Goal: Task Accomplishment & Management: Use online tool/utility

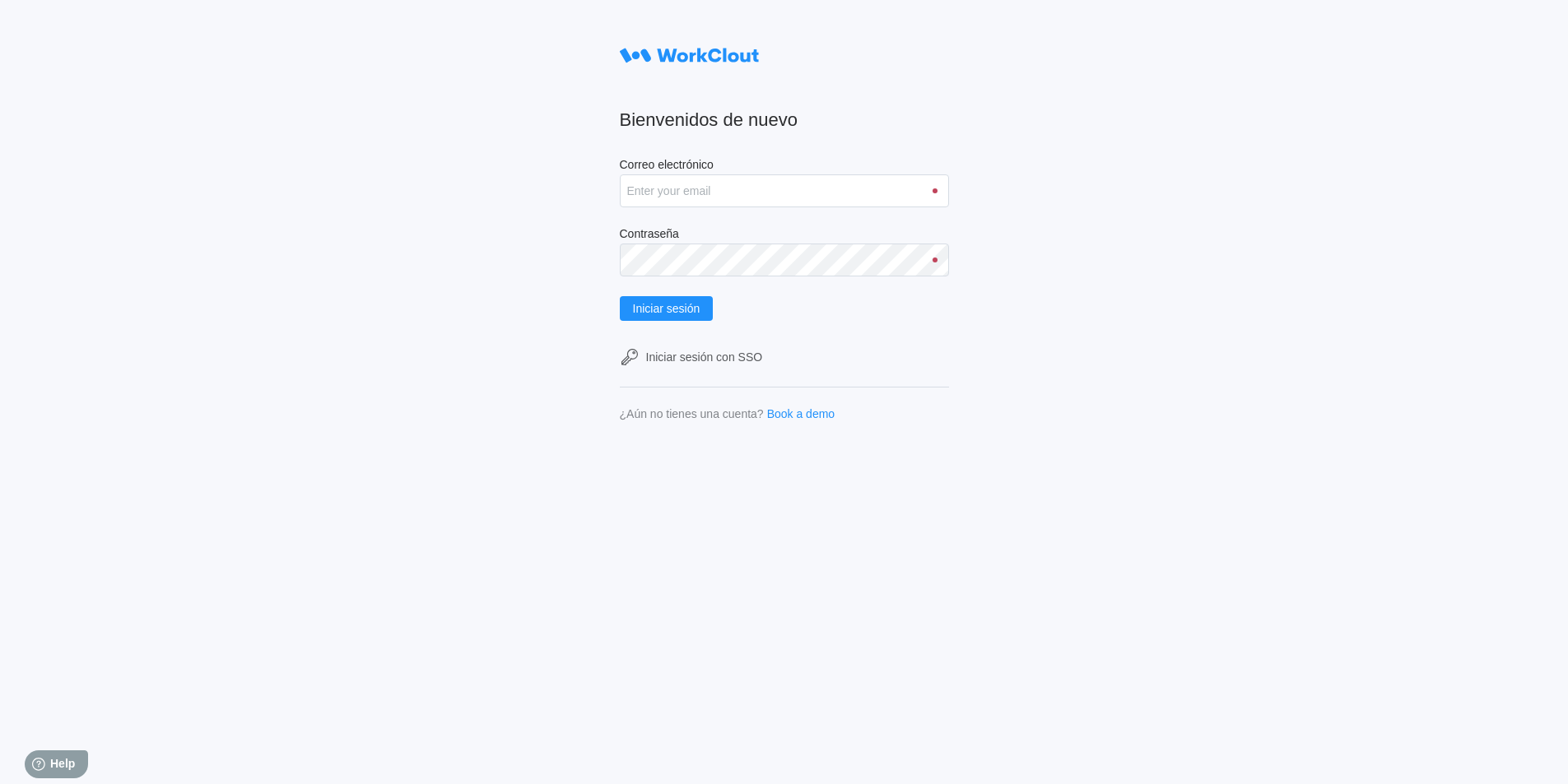
type input "[PERSON_NAME][EMAIL_ADDRESS][PERSON_NAME][DOMAIN_NAME]"
click at [620, 296] on button "Iniciar sesión" at bounding box center [667, 308] width 94 height 25
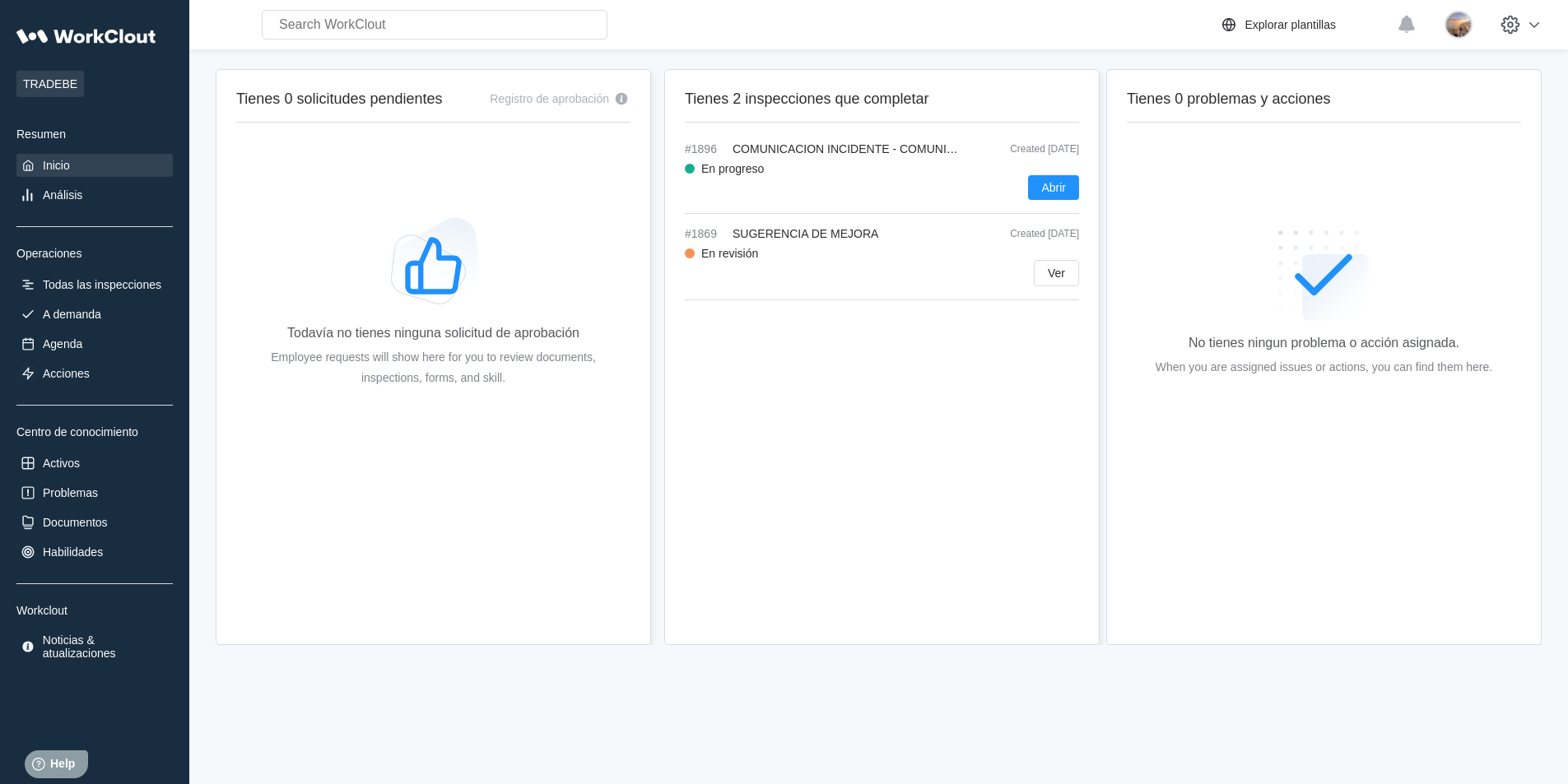
click at [884, 160] on div "#1896 COMUNICACION INCIDENTE - COMUNICADO DE RIESGO Created [DATE] En progreso …" at bounding box center [881, 178] width 394 height 72
click at [1055, 184] on span "Abrir" at bounding box center [1053, 188] width 25 height 12
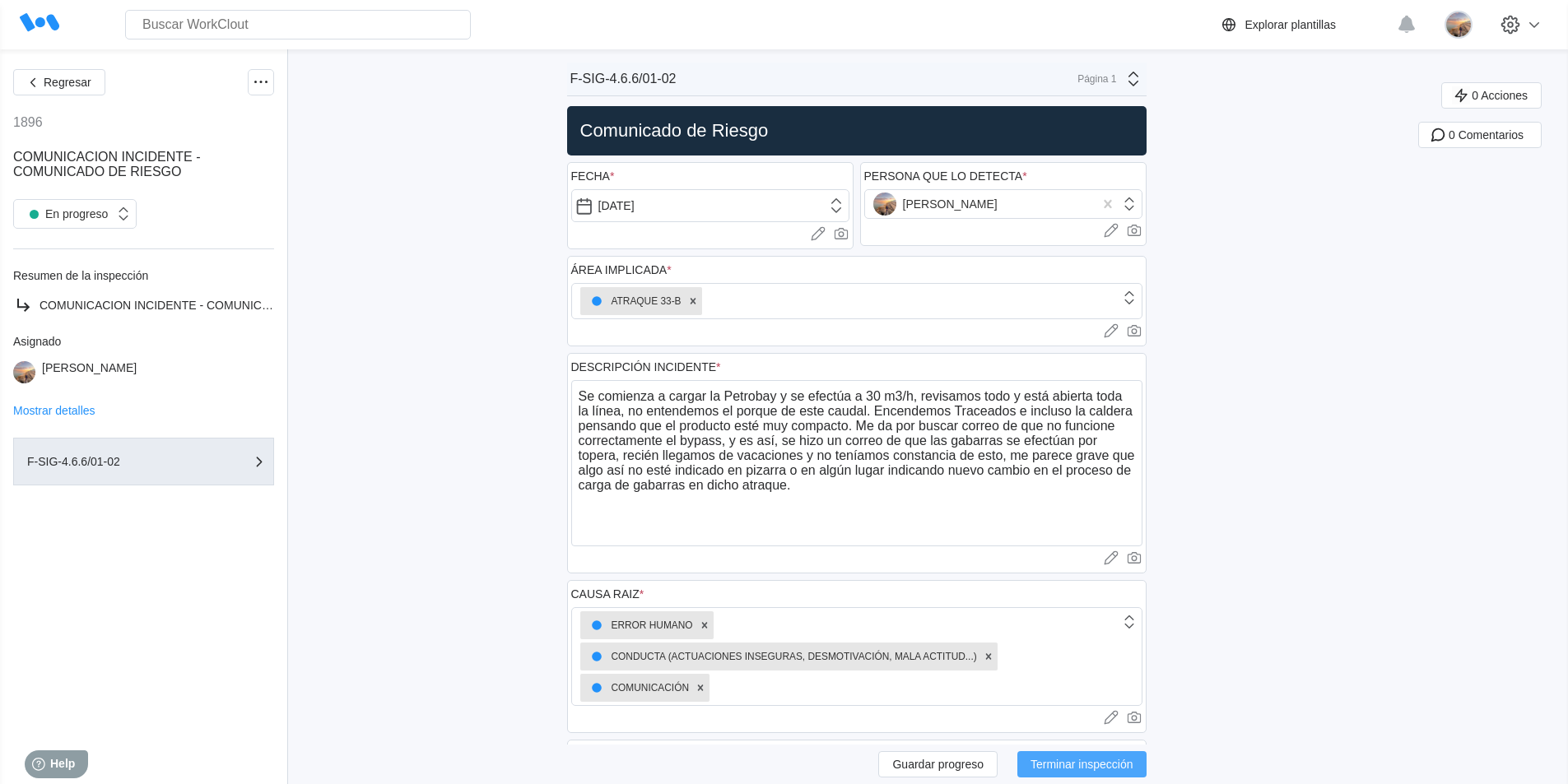
click at [1088, 760] on span "Terminar inspección" at bounding box center [1081, 764] width 103 height 12
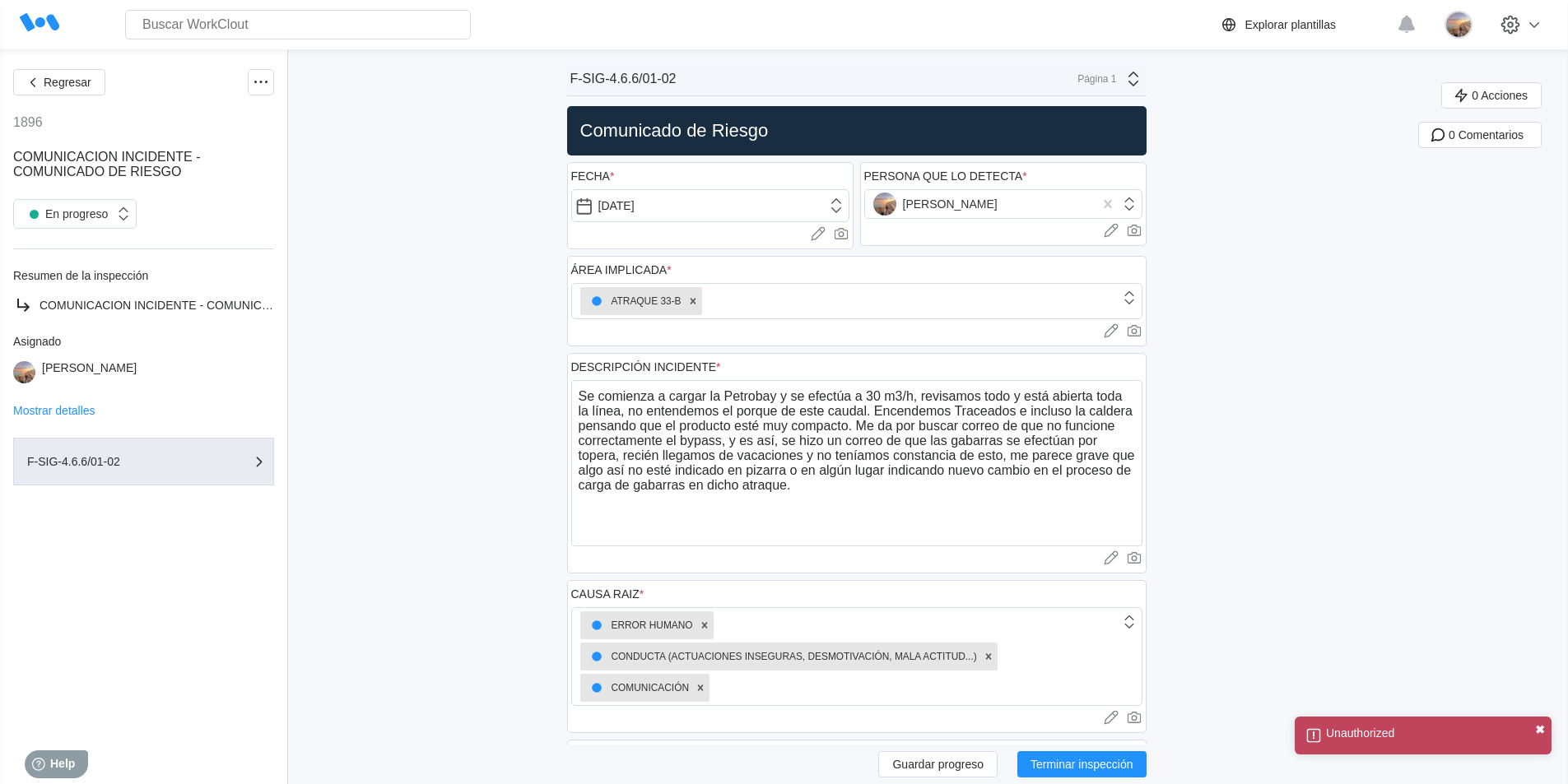
click at [1540, 730] on button "✖" at bounding box center [1540, 729] width 10 height 13
click at [1544, 32] on icon at bounding box center [1534, 25] width 20 height 20
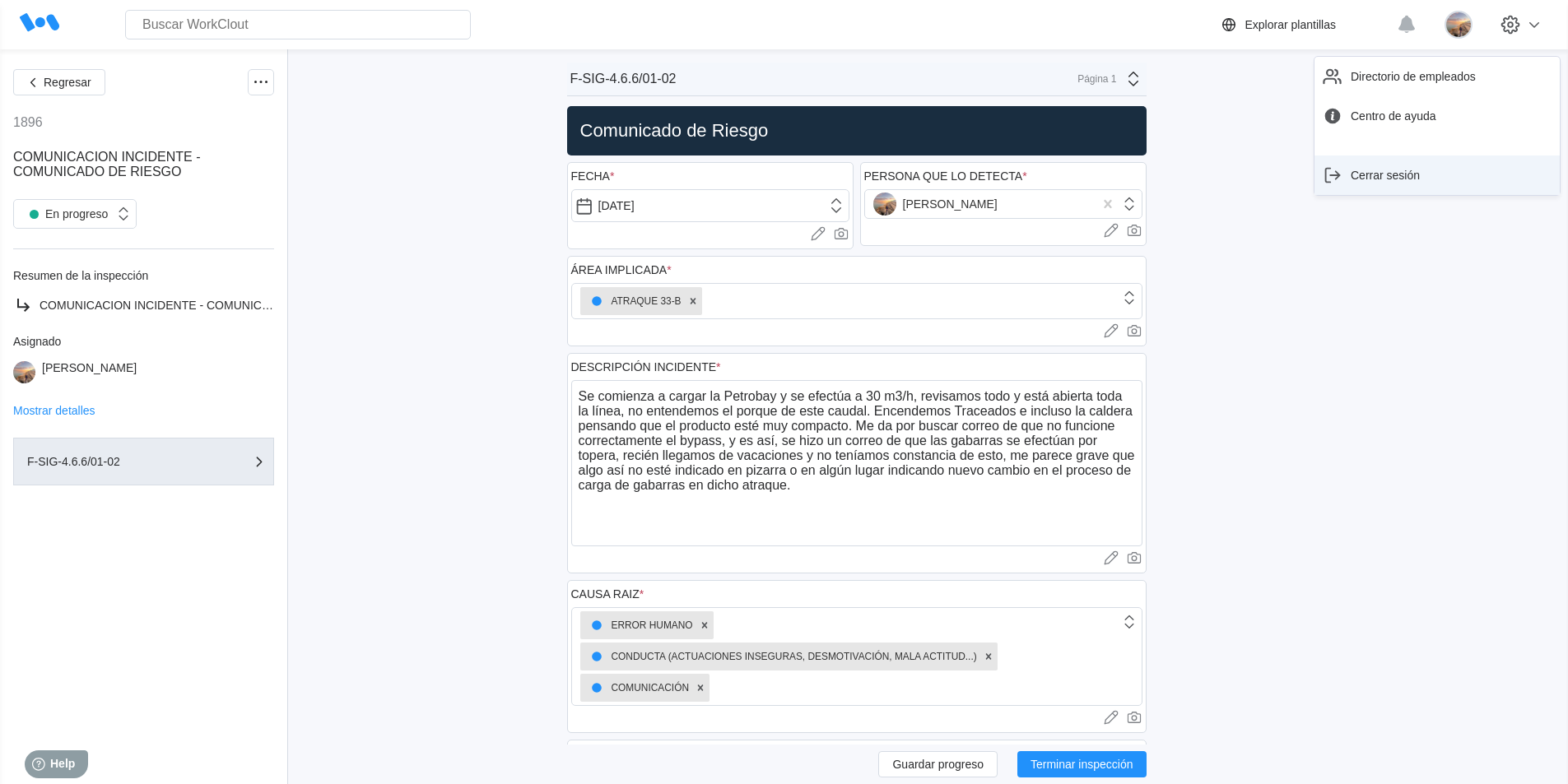
click at [1377, 174] on div "Cerrar sesión" at bounding box center [1384, 175] width 69 height 13
